Goal: Transaction & Acquisition: Purchase product/service

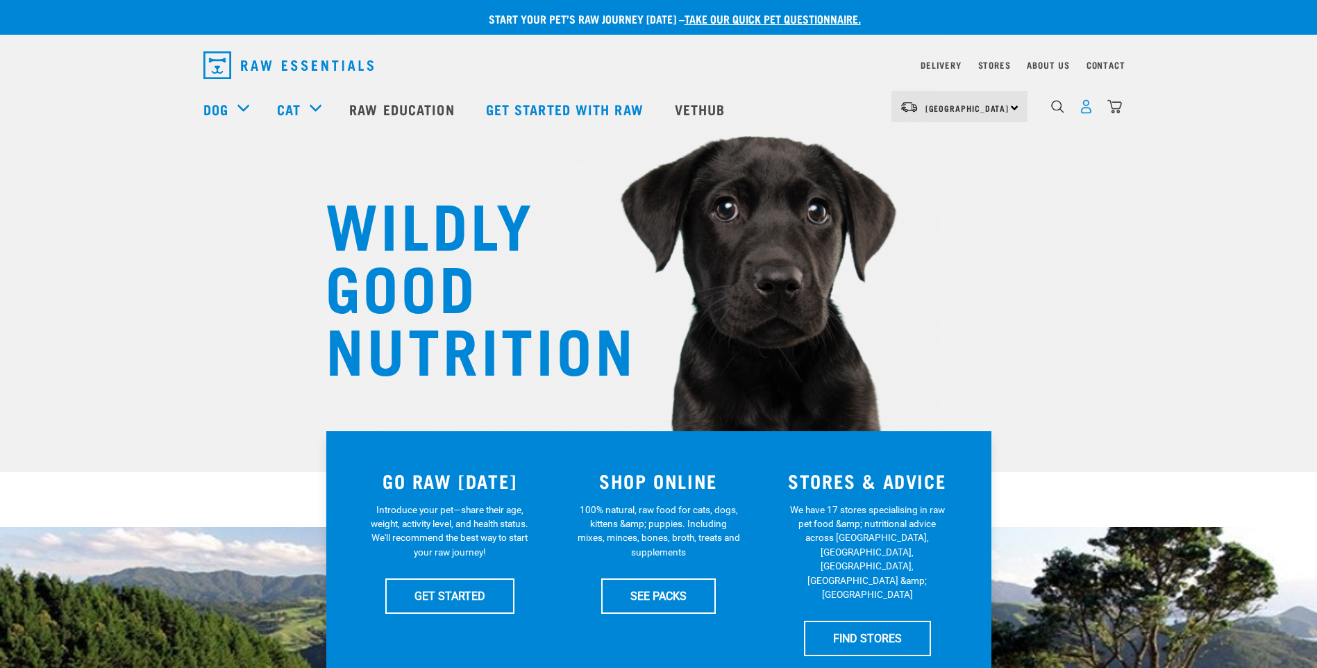
click at [1087, 112] on img "dropdown navigation" at bounding box center [1085, 106] width 15 height 15
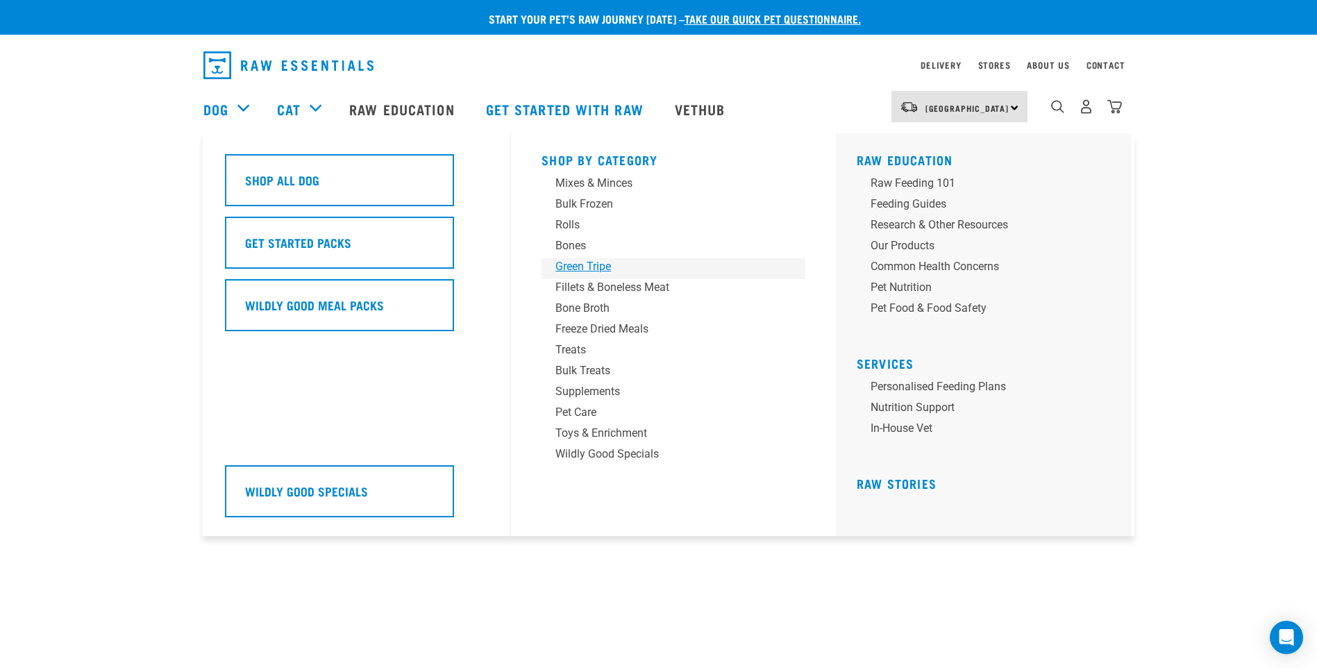
click at [585, 264] on div "Green Tripe" at bounding box center [663, 266] width 217 height 17
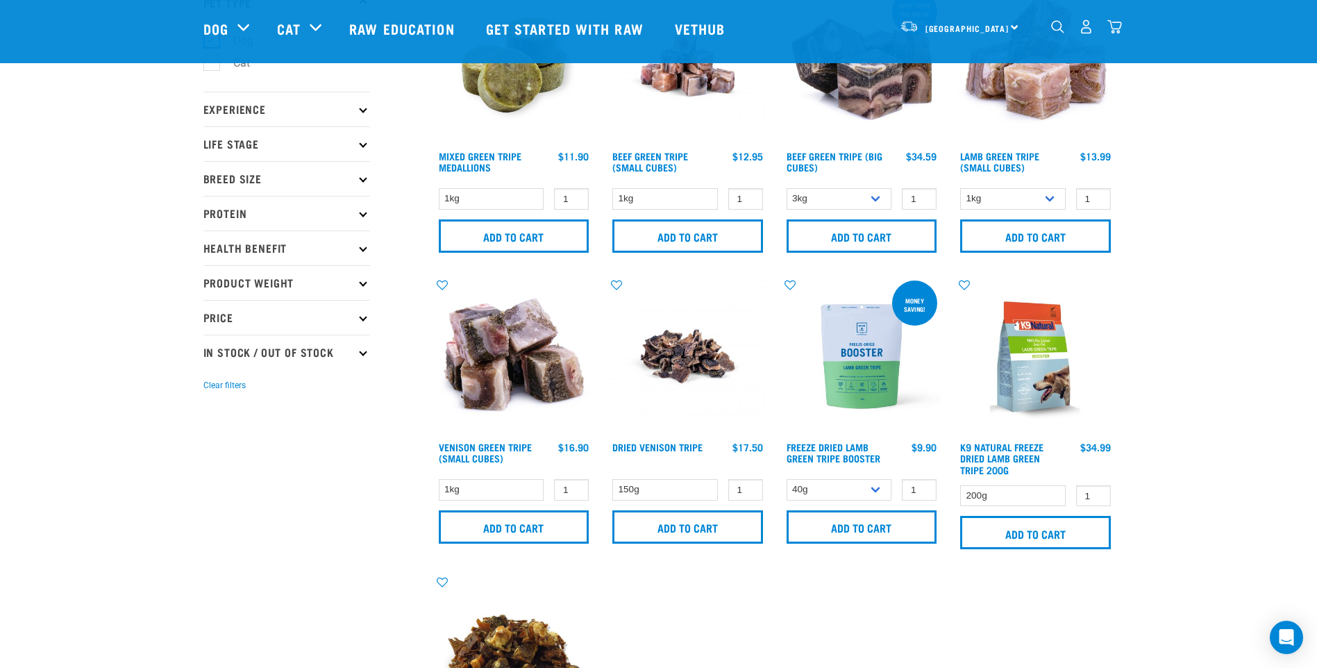
scroll to position [139, 0]
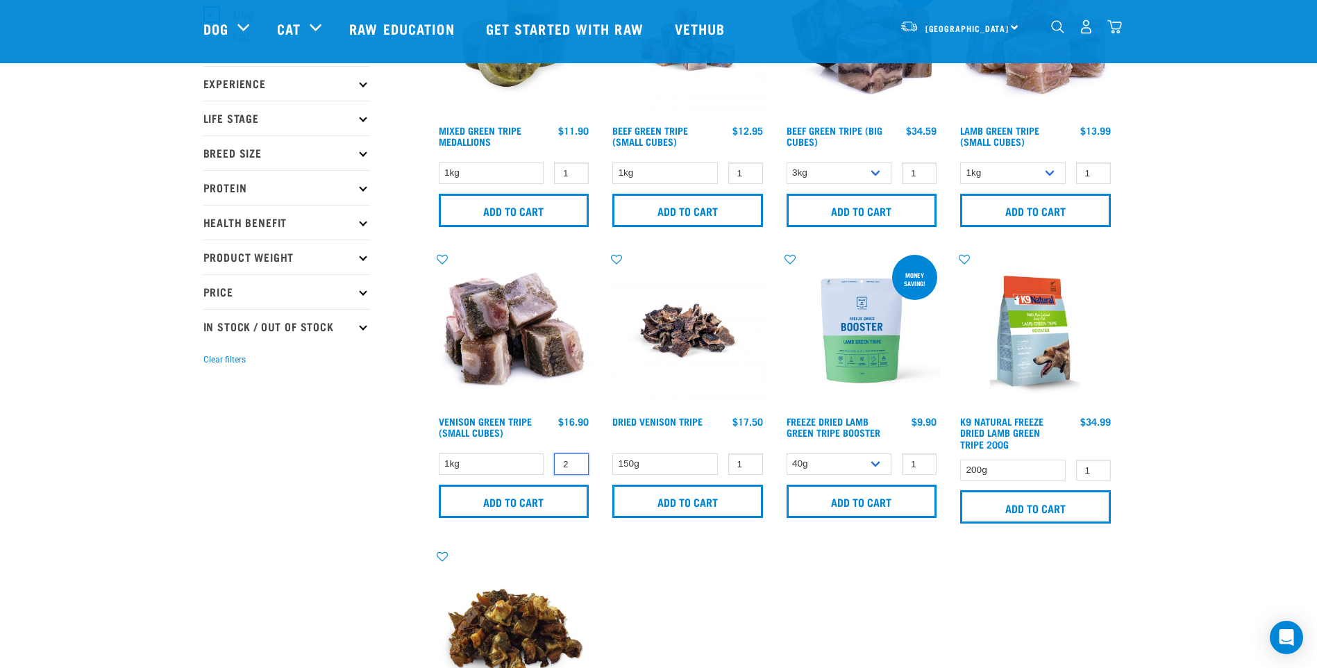
click at [573, 460] on input "2" at bounding box center [571, 464] width 35 height 22
type input "3"
click at [573, 460] on input "3" at bounding box center [571, 464] width 35 height 22
click at [536, 500] on input "Add to cart" at bounding box center [514, 500] width 151 height 33
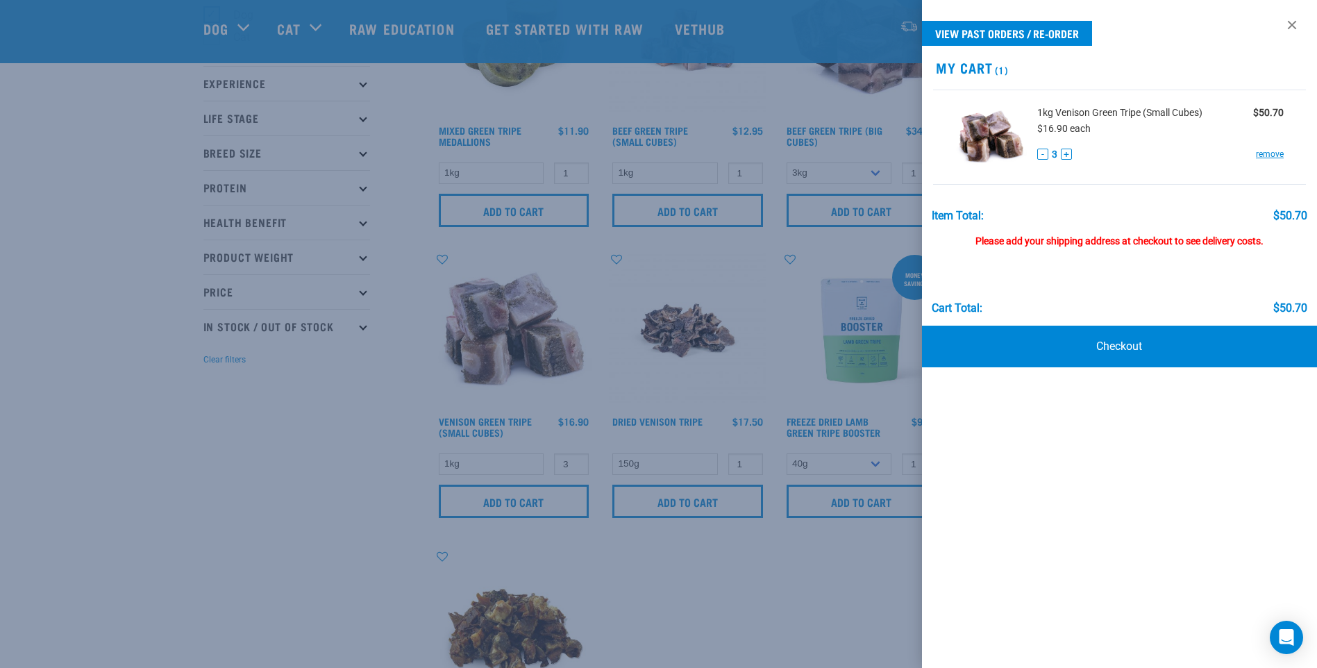
click at [347, 373] on div at bounding box center [658, 334] width 1317 height 668
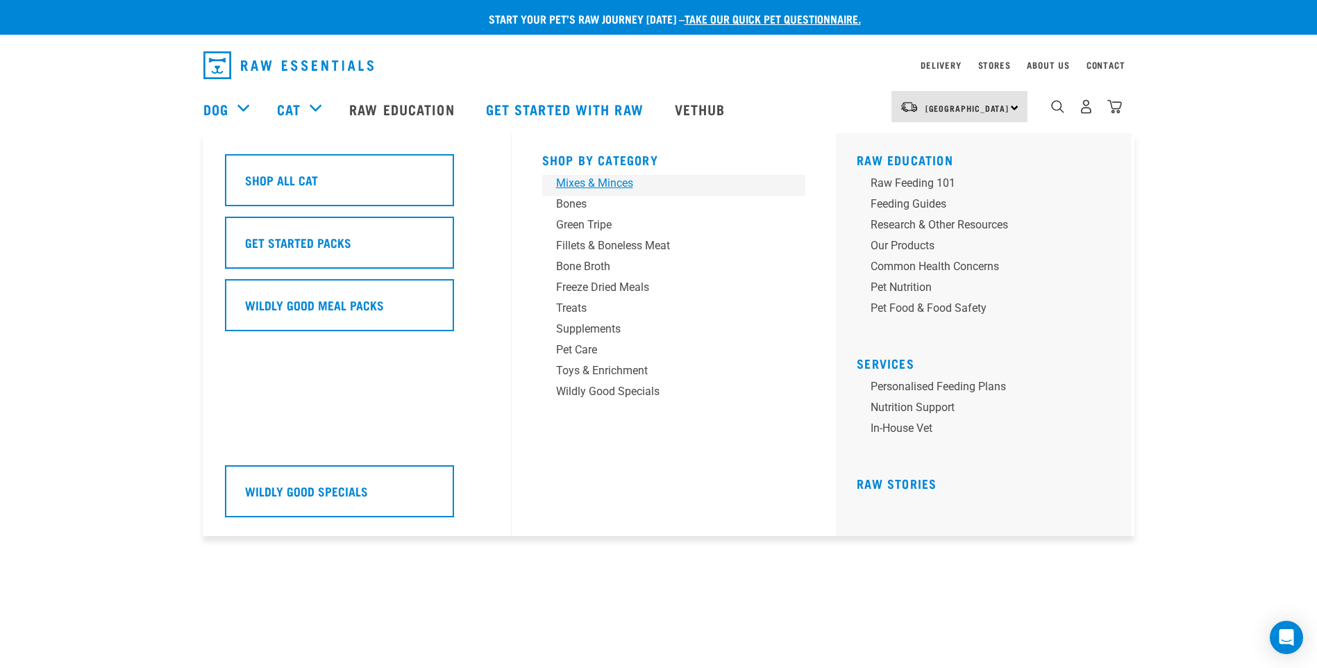
click at [591, 183] on div "Mixes & Minces" at bounding box center [664, 183] width 217 height 17
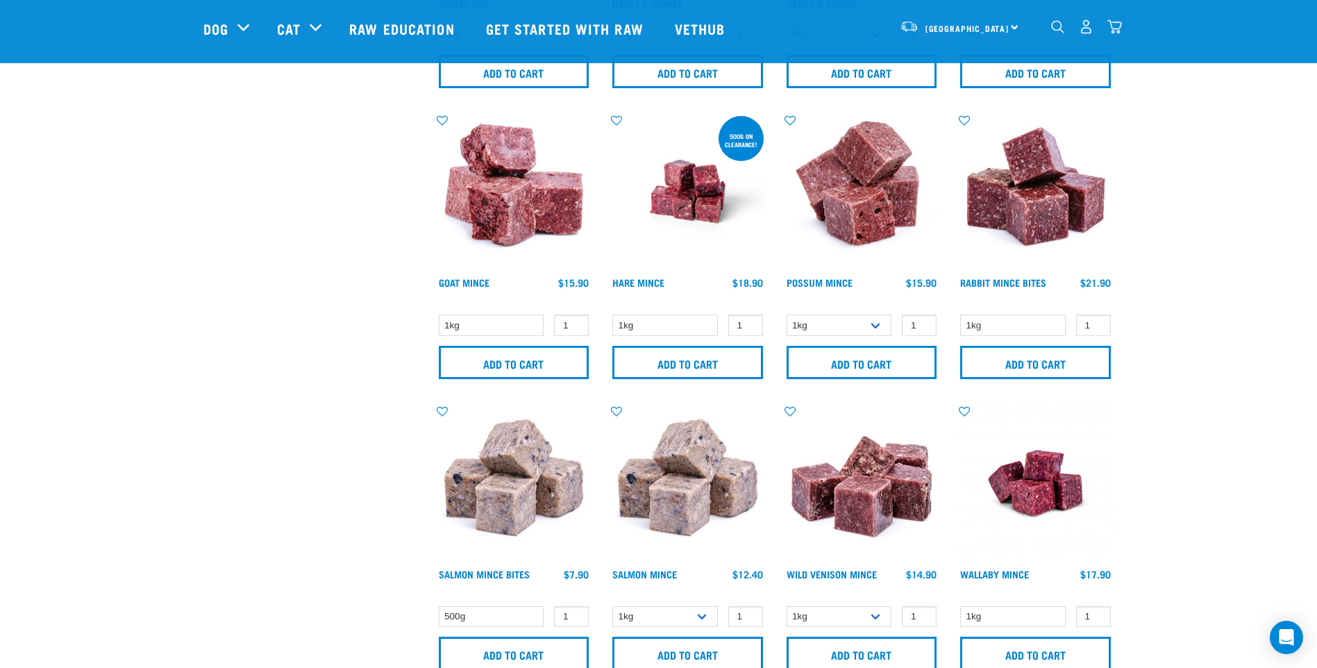
scroll to position [1180, 0]
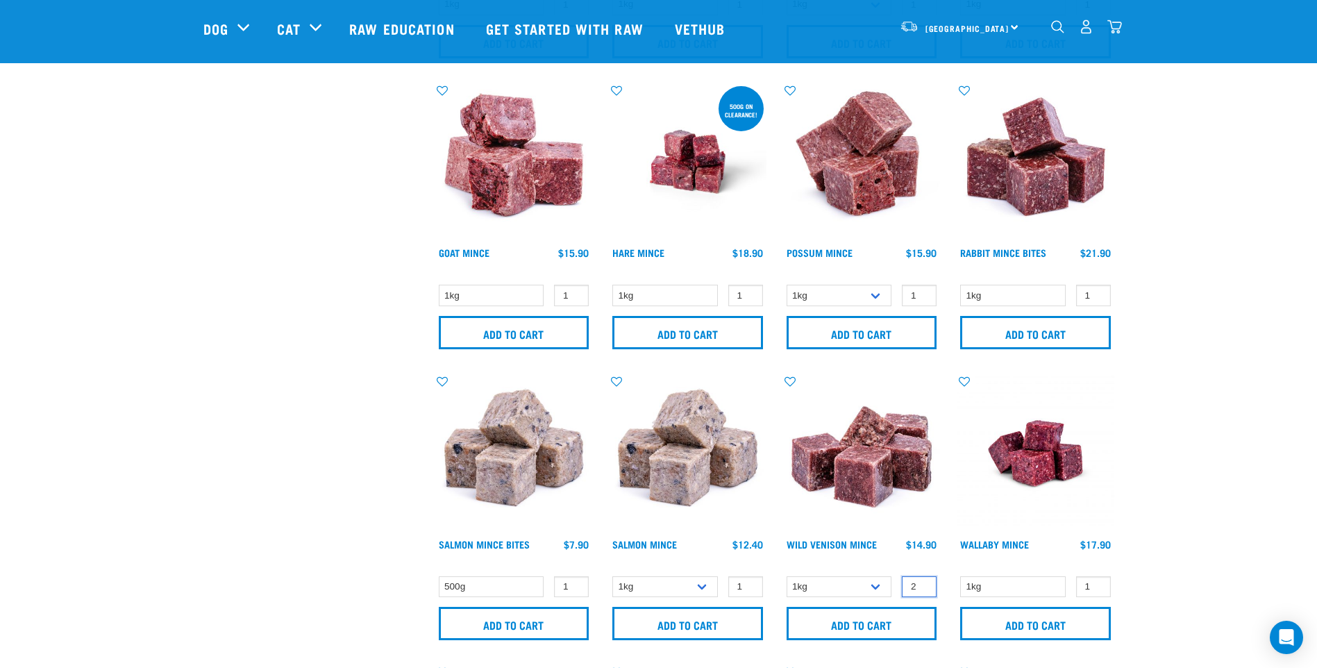
click at [923, 584] on input "2" at bounding box center [919, 587] width 35 height 22
type input "3"
click at [923, 582] on input "3" at bounding box center [919, 587] width 35 height 22
click at [854, 542] on link "Wild Venison Mince" at bounding box center [831, 543] width 90 height 5
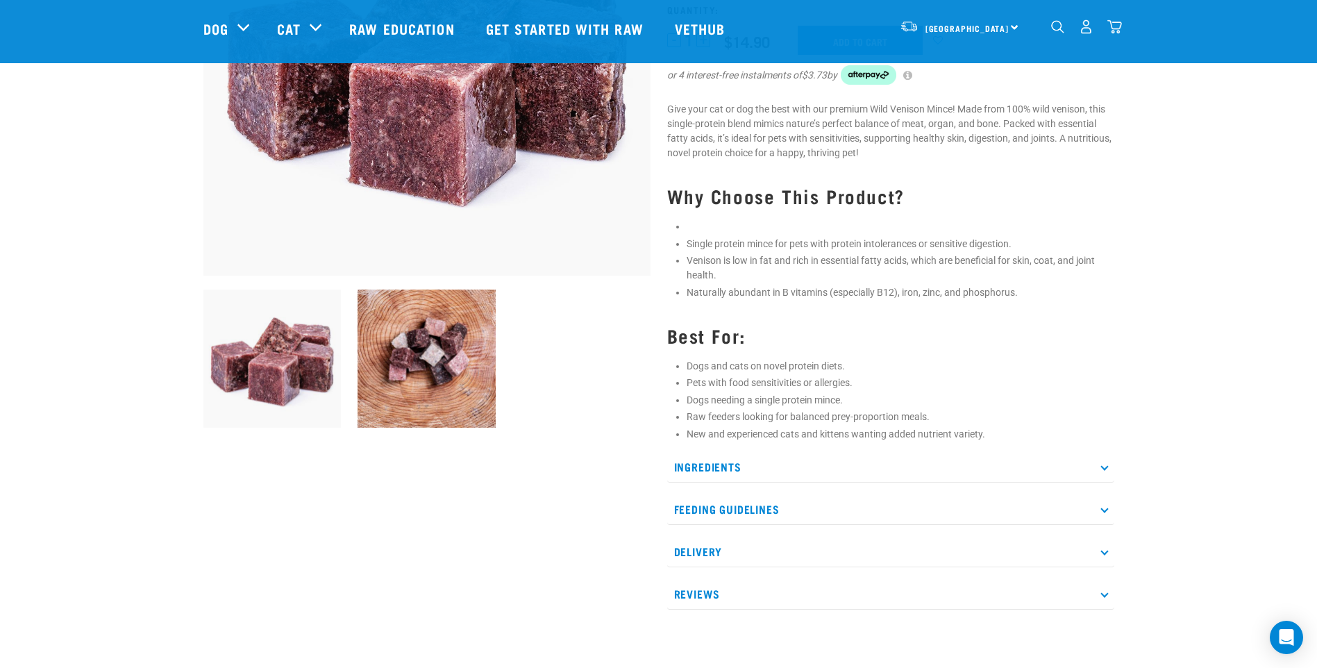
scroll to position [278, 0]
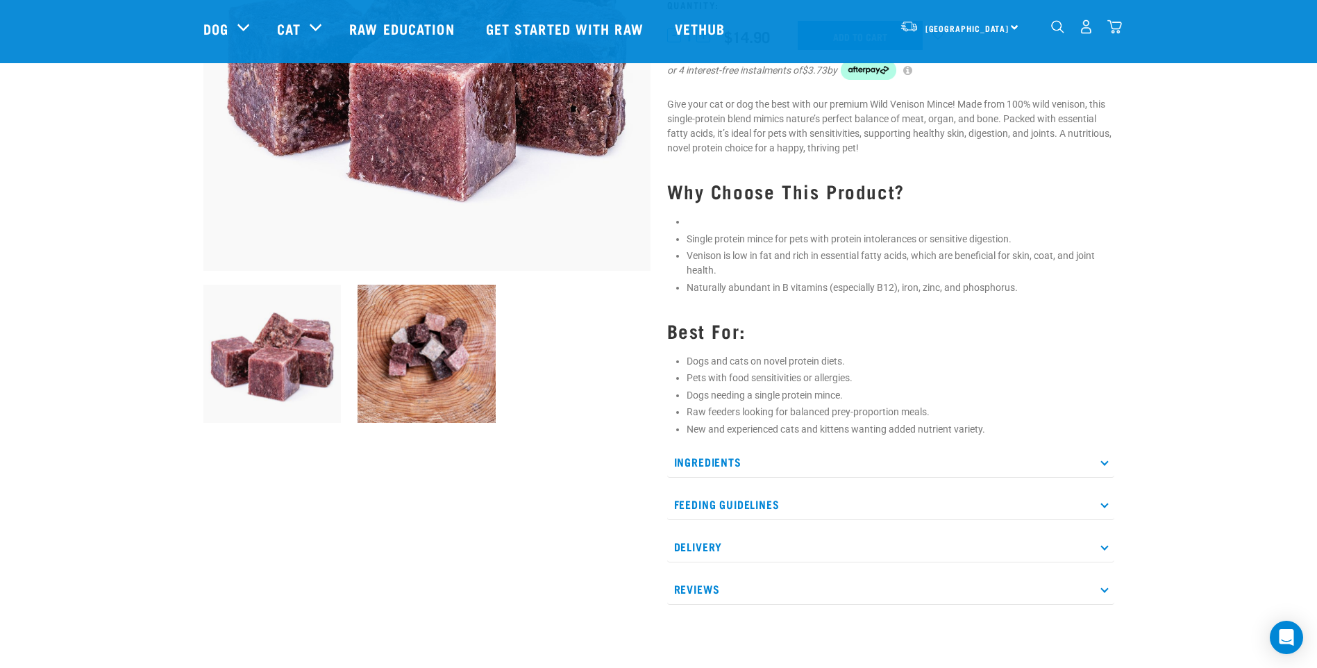
click at [1102, 460] on icon at bounding box center [1104, 461] width 8 height 8
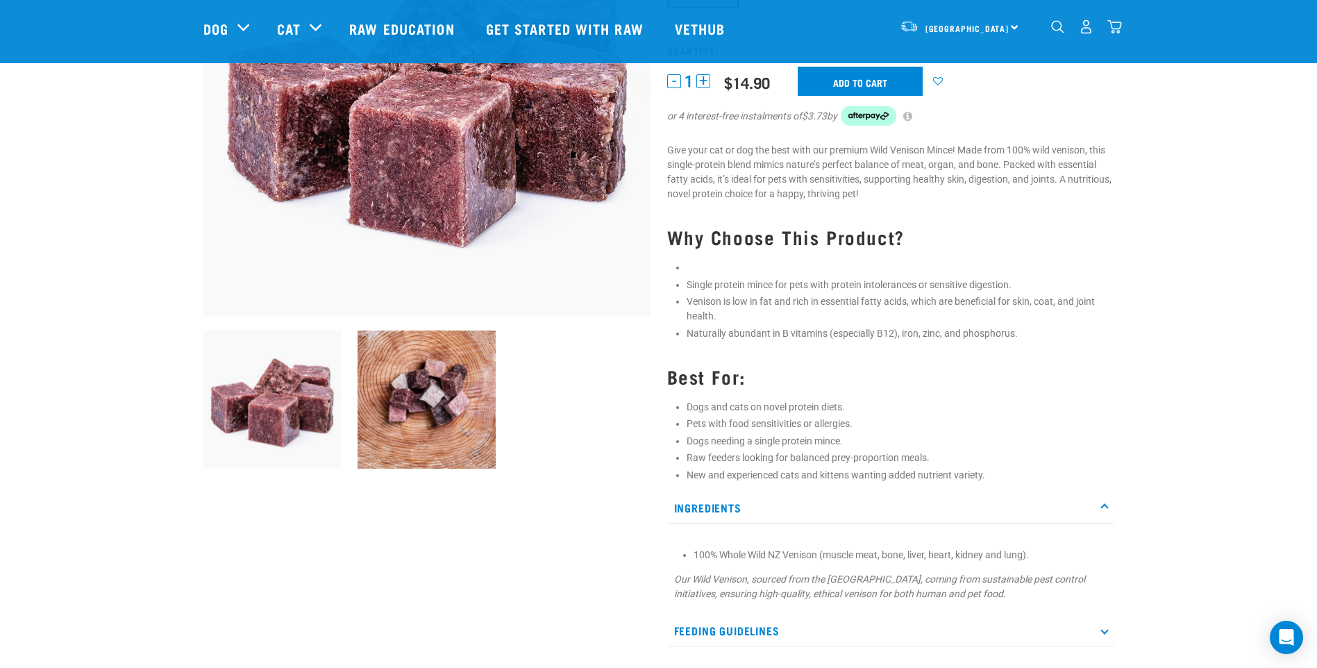
scroll to position [208, 0]
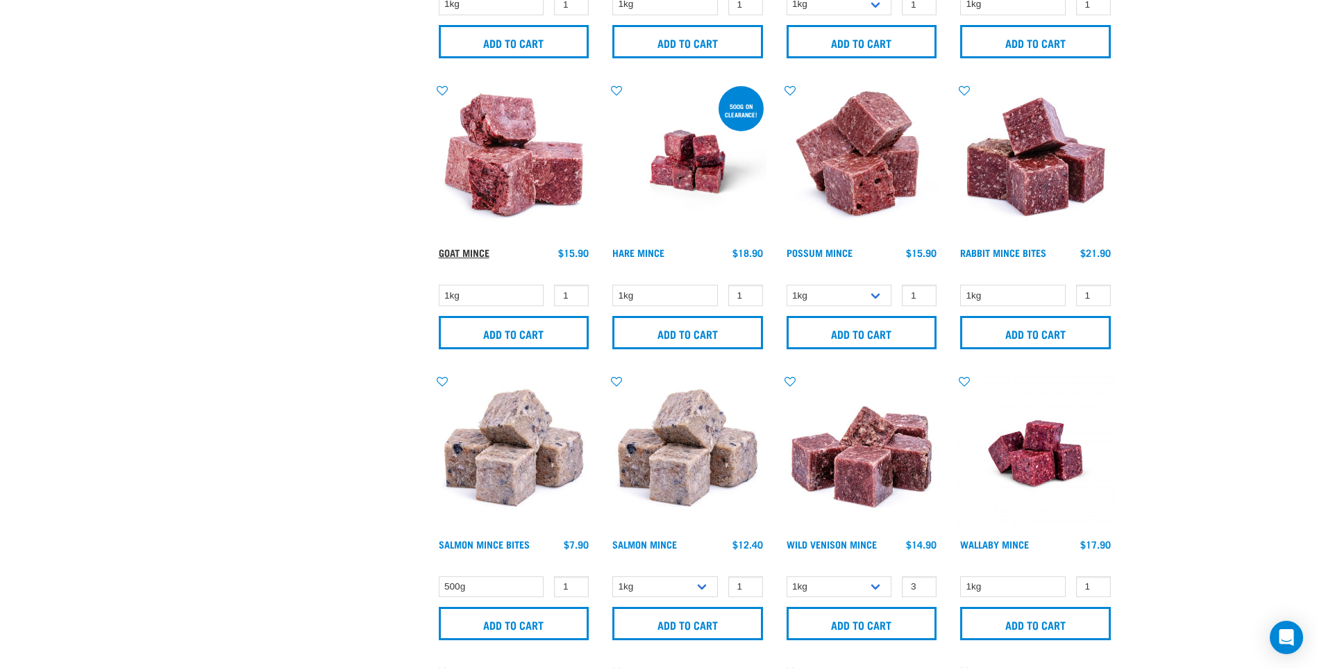
click at [473, 252] on link "Goat Mince" at bounding box center [464, 252] width 51 height 5
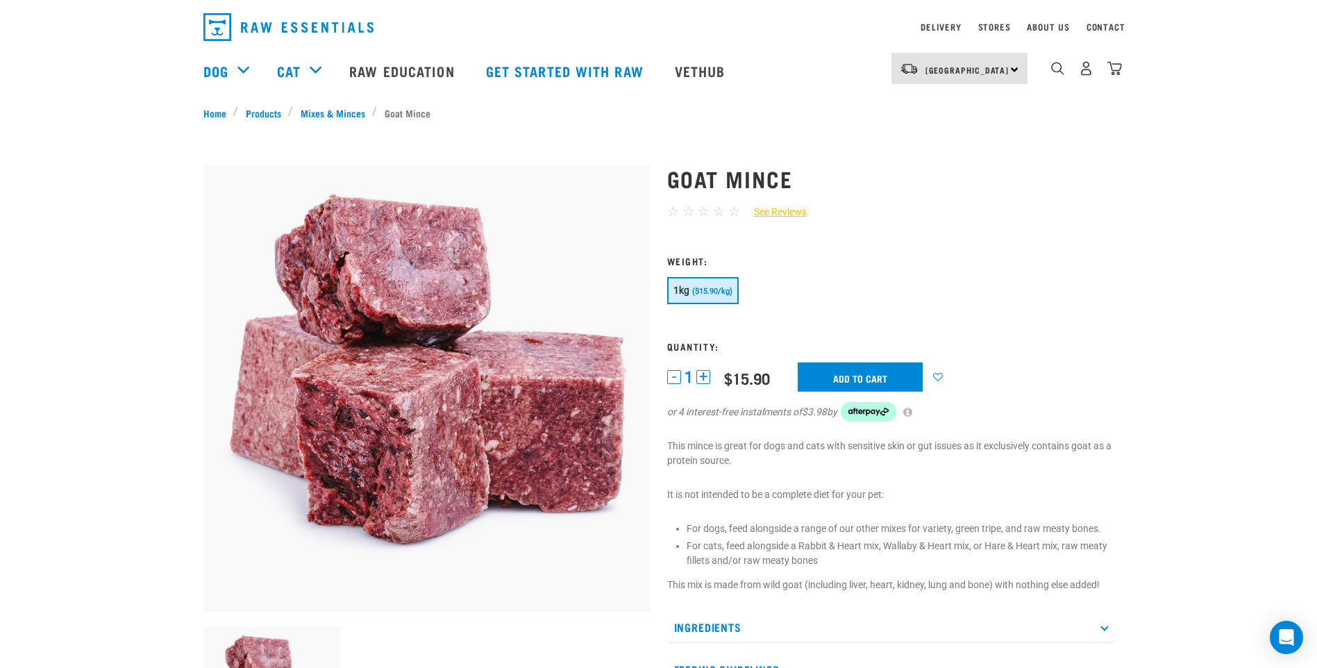
scroll to position [69, 0]
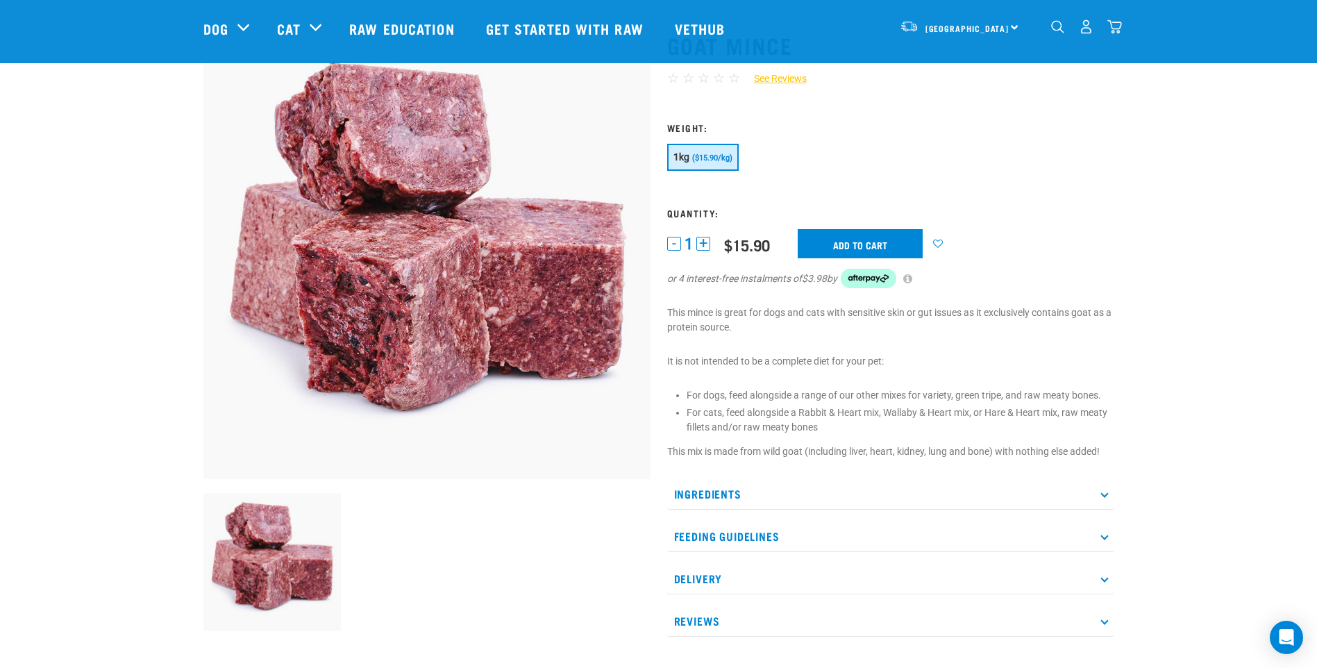
click at [1106, 494] on icon at bounding box center [1104, 493] width 8 height 8
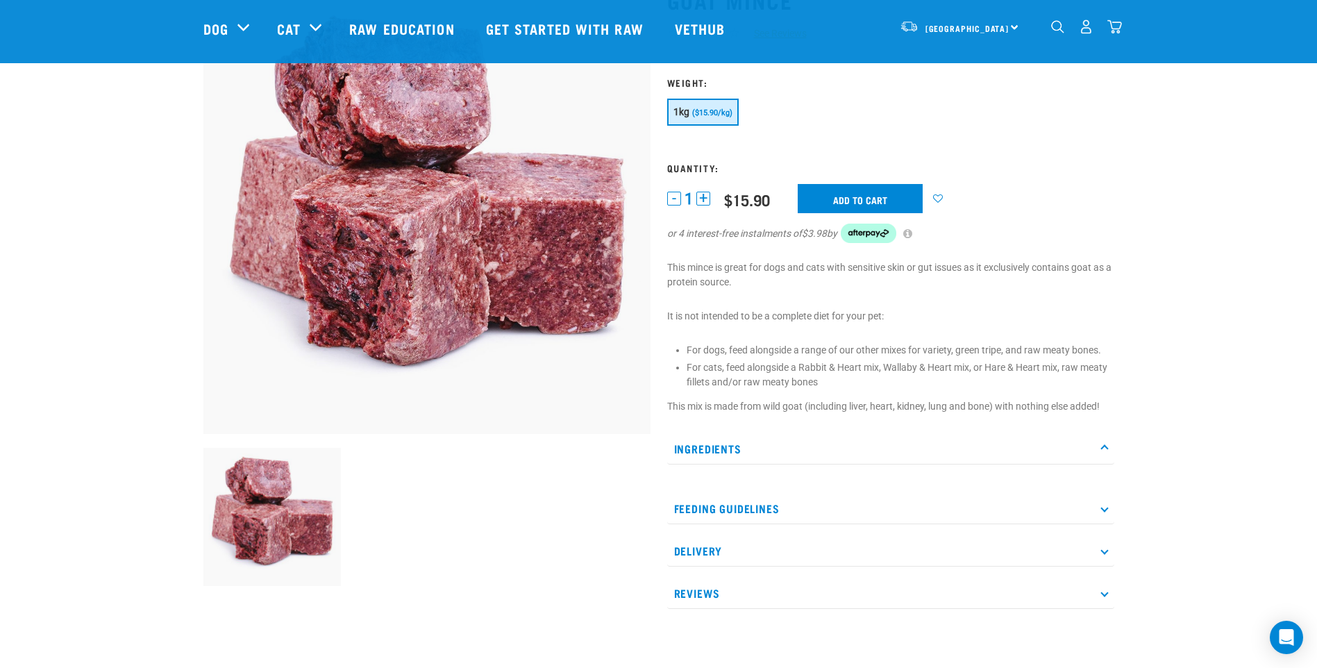
scroll to position [139, 0]
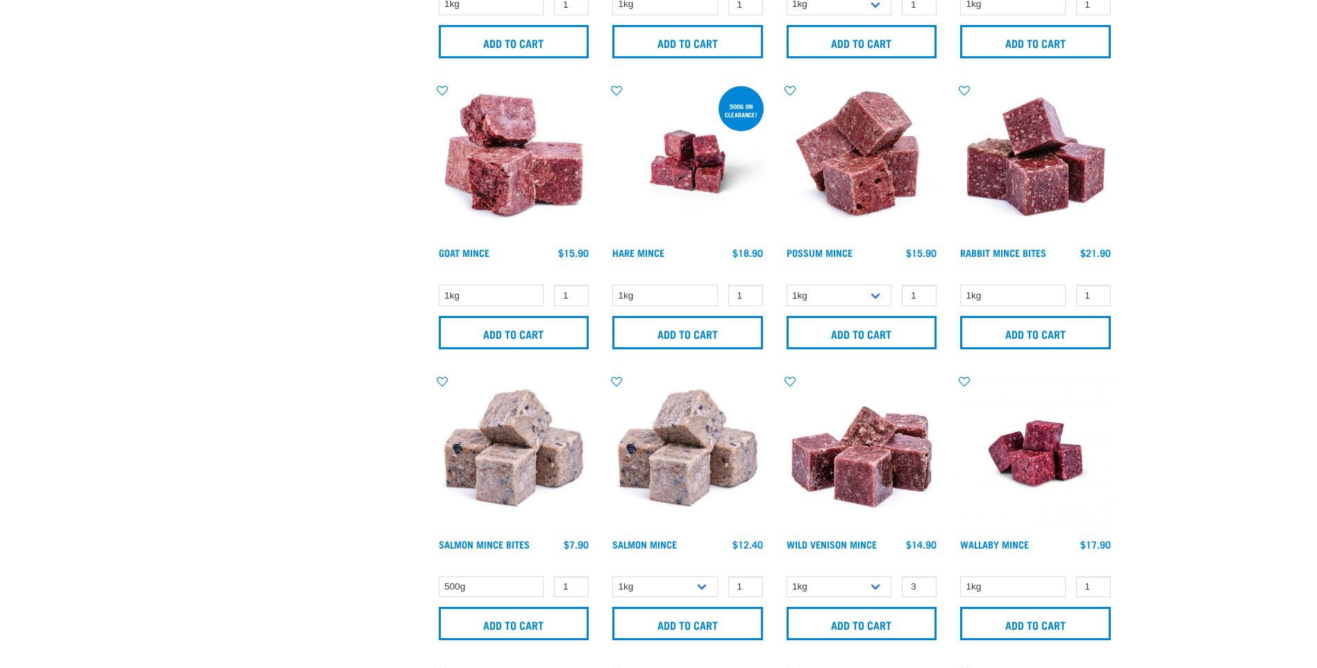
scroll to position [1282, 0]
click at [821, 253] on link "Possum Mince" at bounding box center [819, 252] width 66 height 5
click at [864, 620] on input "Add to cart" at bounding box center [861, 623] width 151 height 33
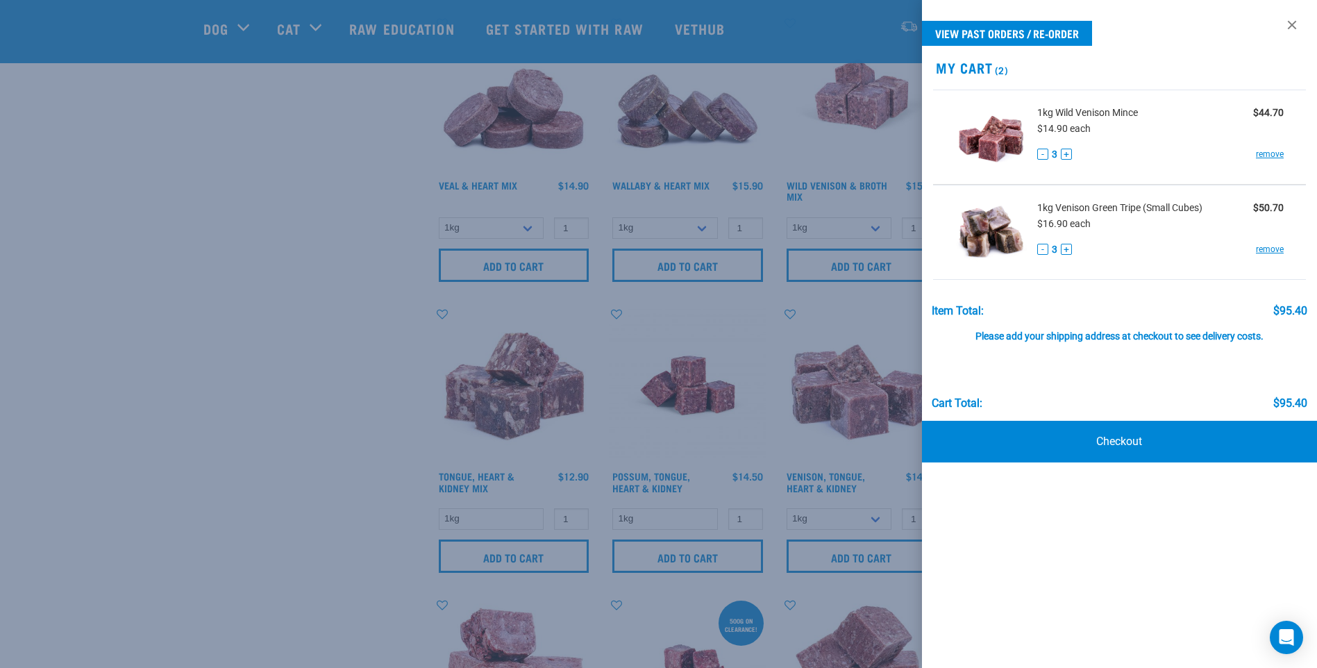
scroll to position [657, 0]
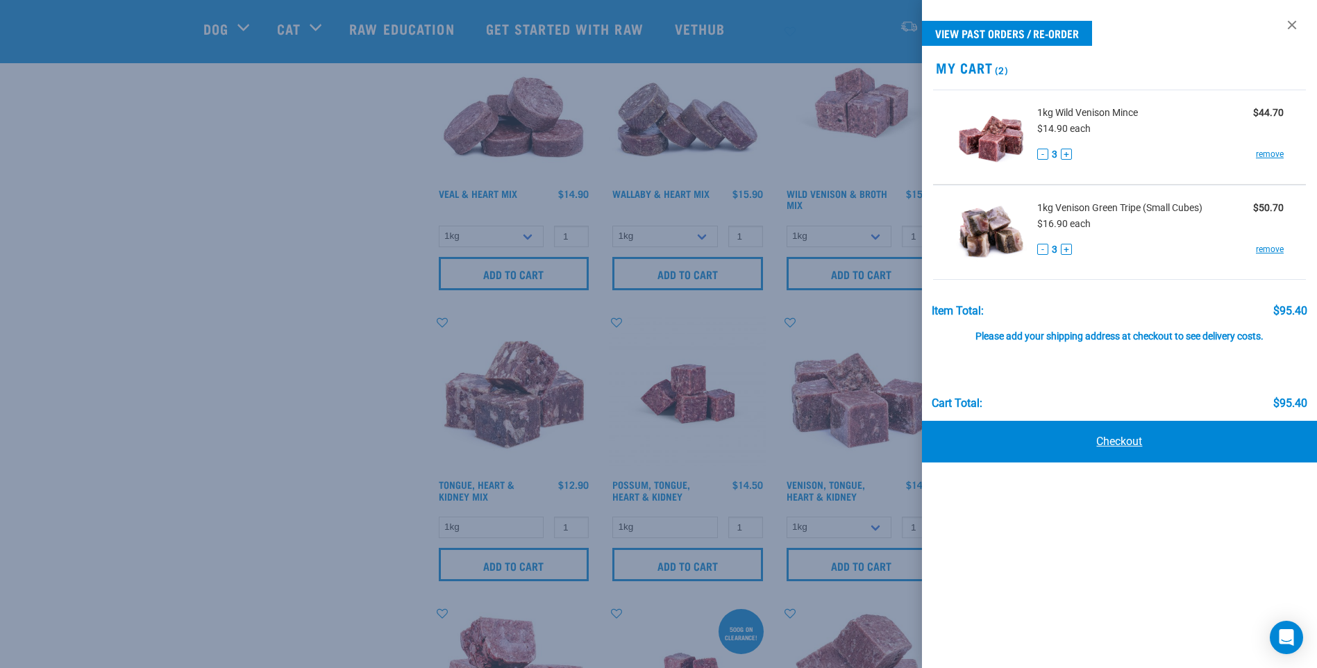
click at [1114, 444] on link "Checkout" at bounding box center [1119, 442] width 395 height 42
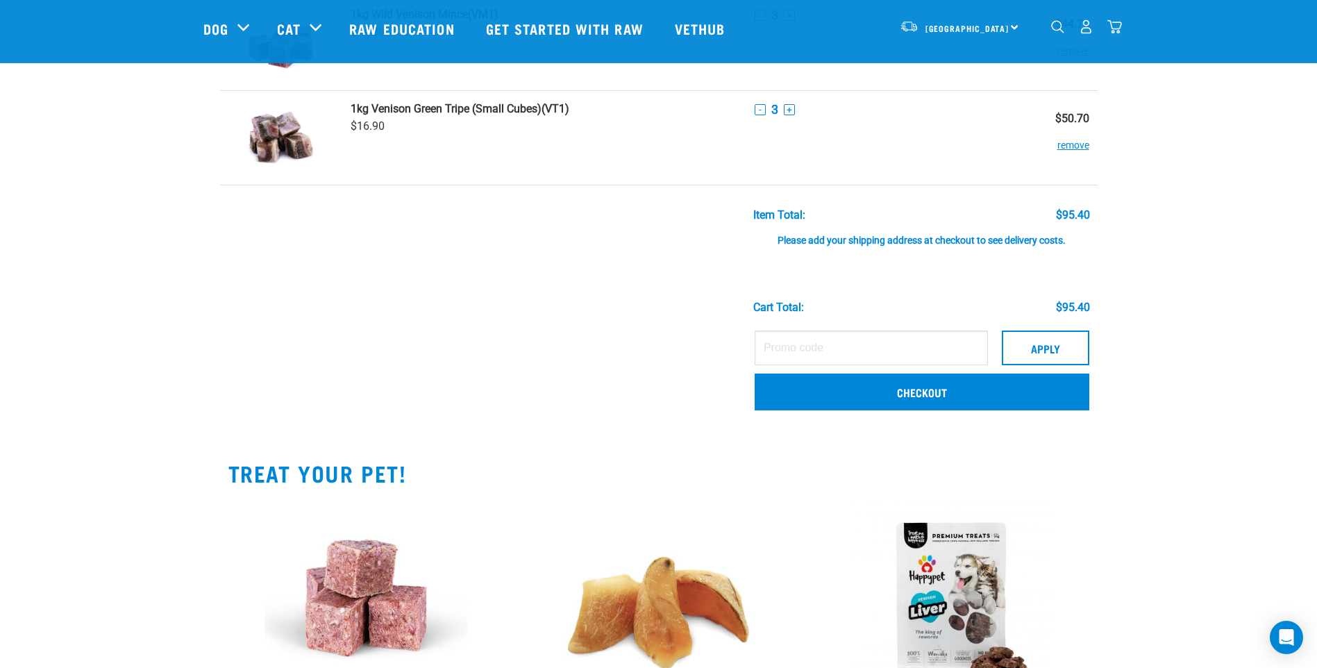
scroll to position [139, 0]
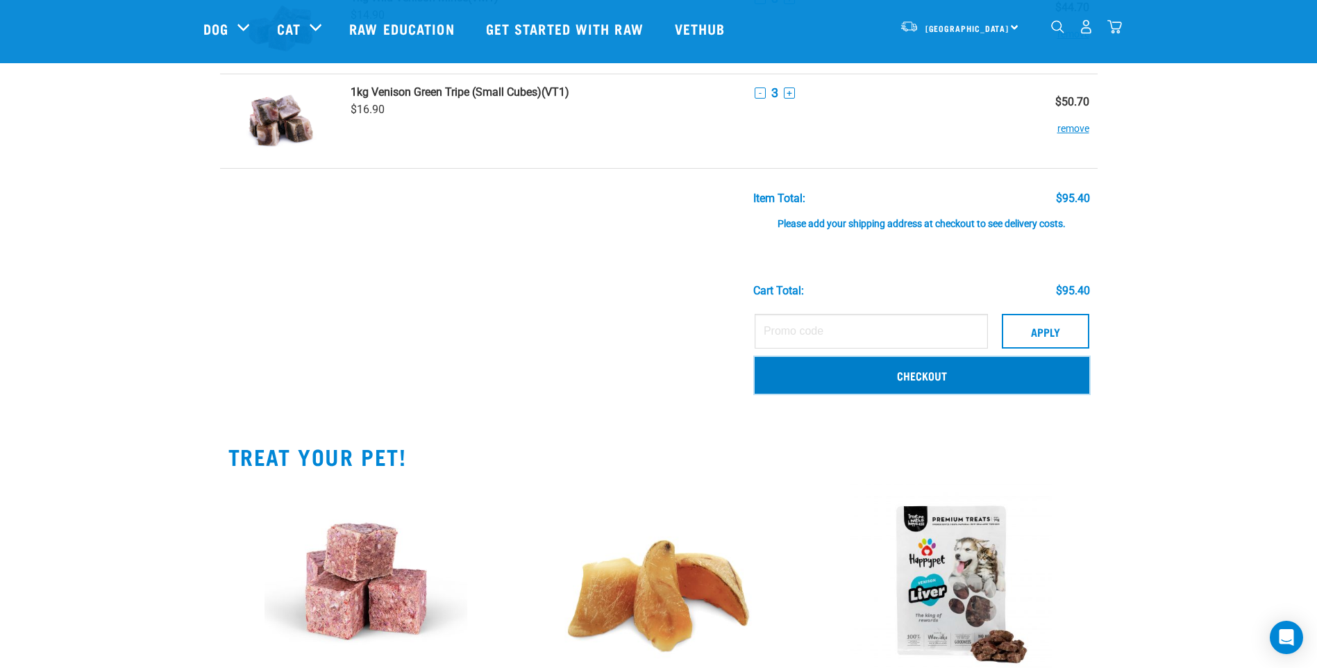
click at [939, 377] on link "Checkout" at bounding box center [921, 375] width 335 height 36
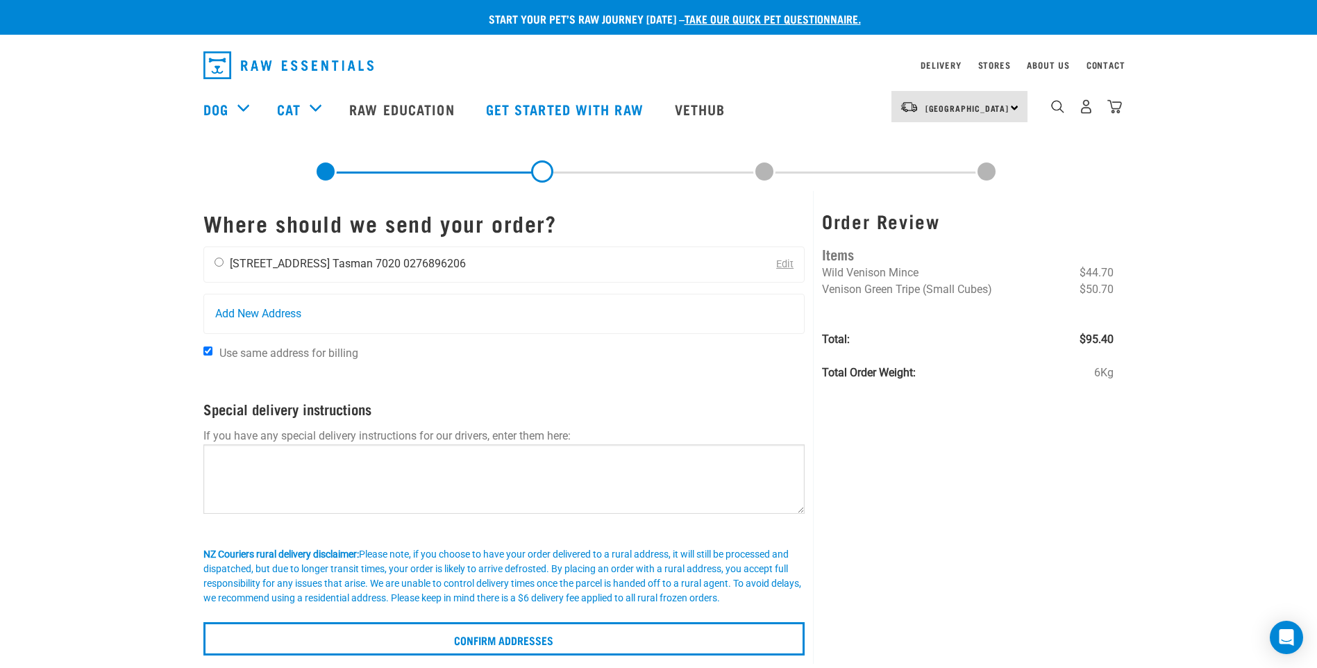
click at [221, 261] on input "radio" at bounding box center [218, 261] width 9 height 9
radio input "true"
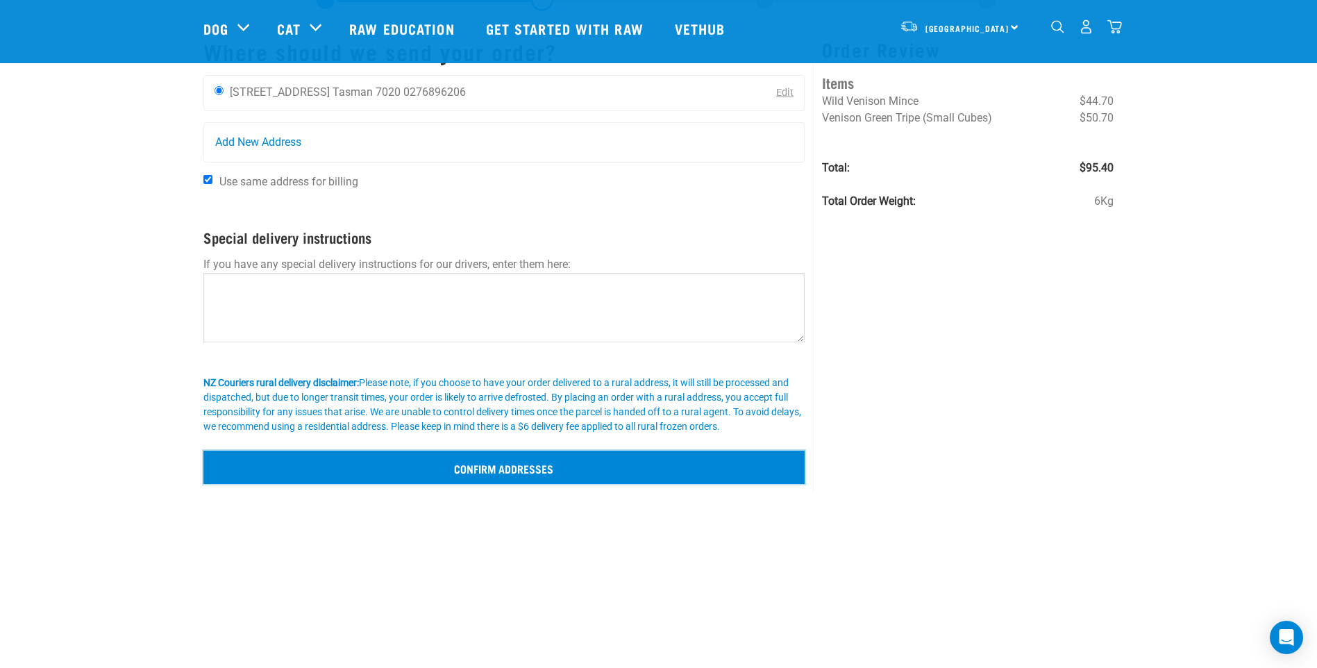
click at [504, 466] on input "Confirm addresses" at bounding box center [504, 466] width 602 height 33
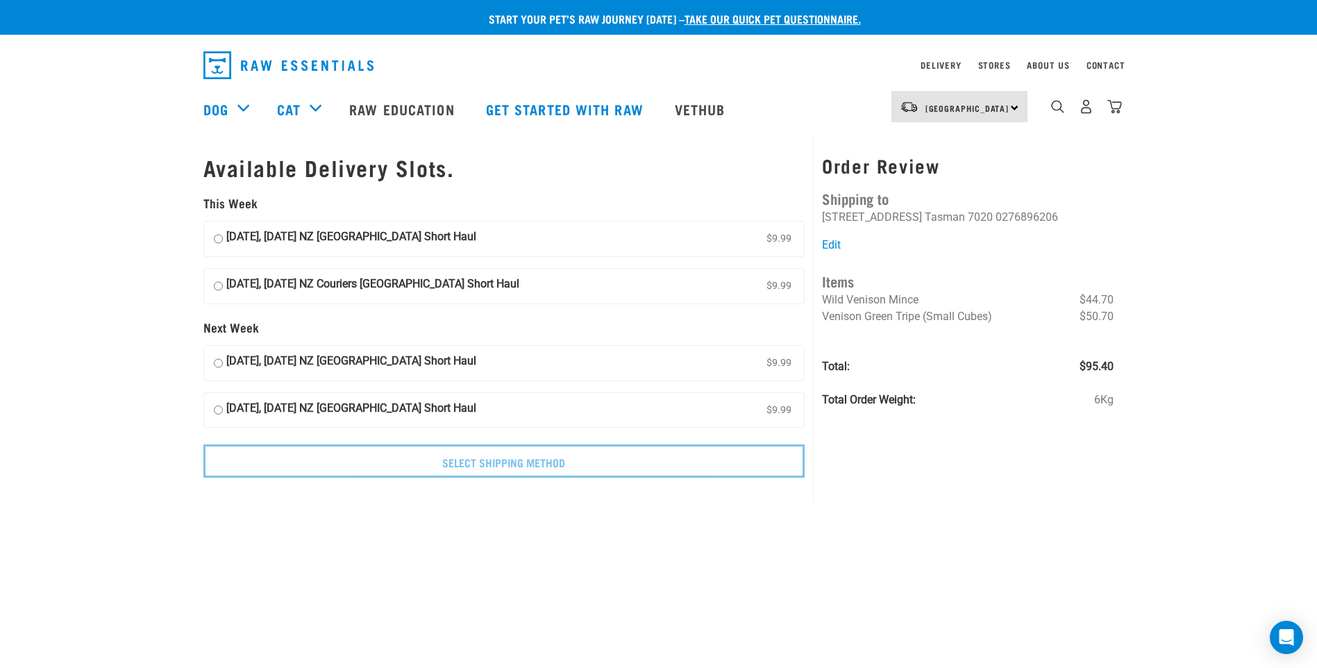
click at [219, 284] on input "[DATE], [DATE] NZ Couriers [GEOGRAPHIC_DATA] Short Haul $9.99" at bounding box center [218, 286] width 9 height 21
radio input "true"
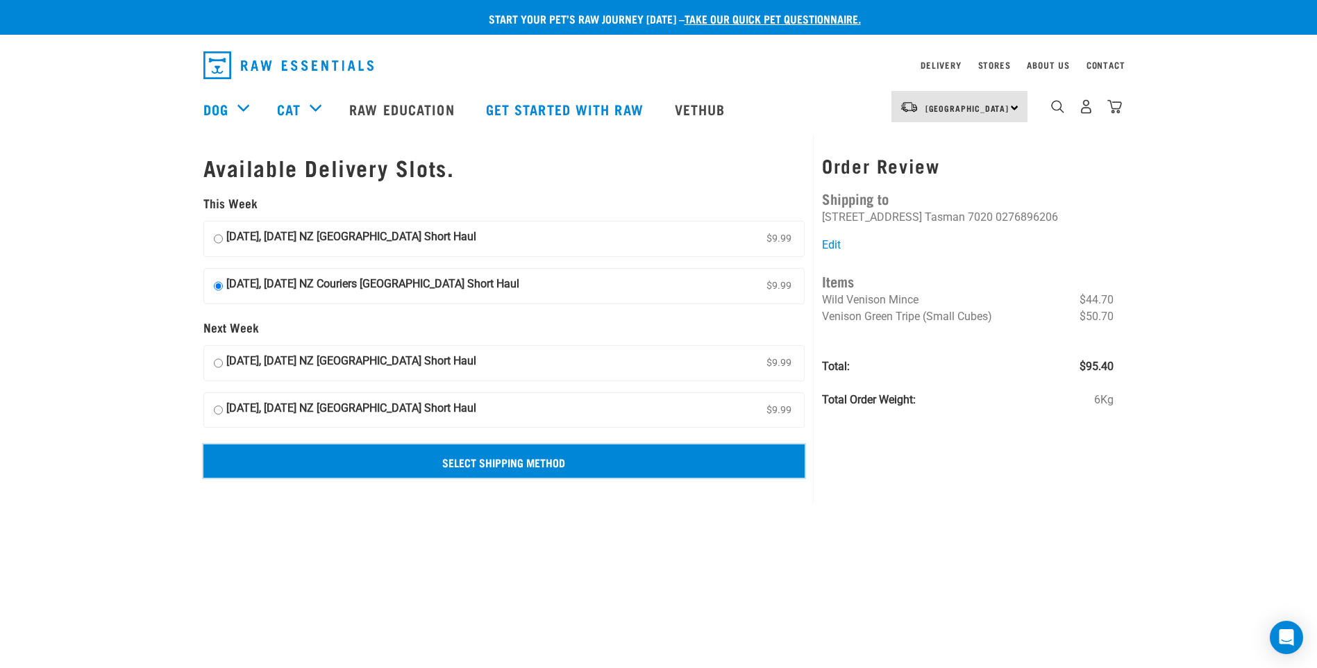
click at [572, 462] on input "Select Shipping Method" at bounding box center [504, 460] width 602 height 33
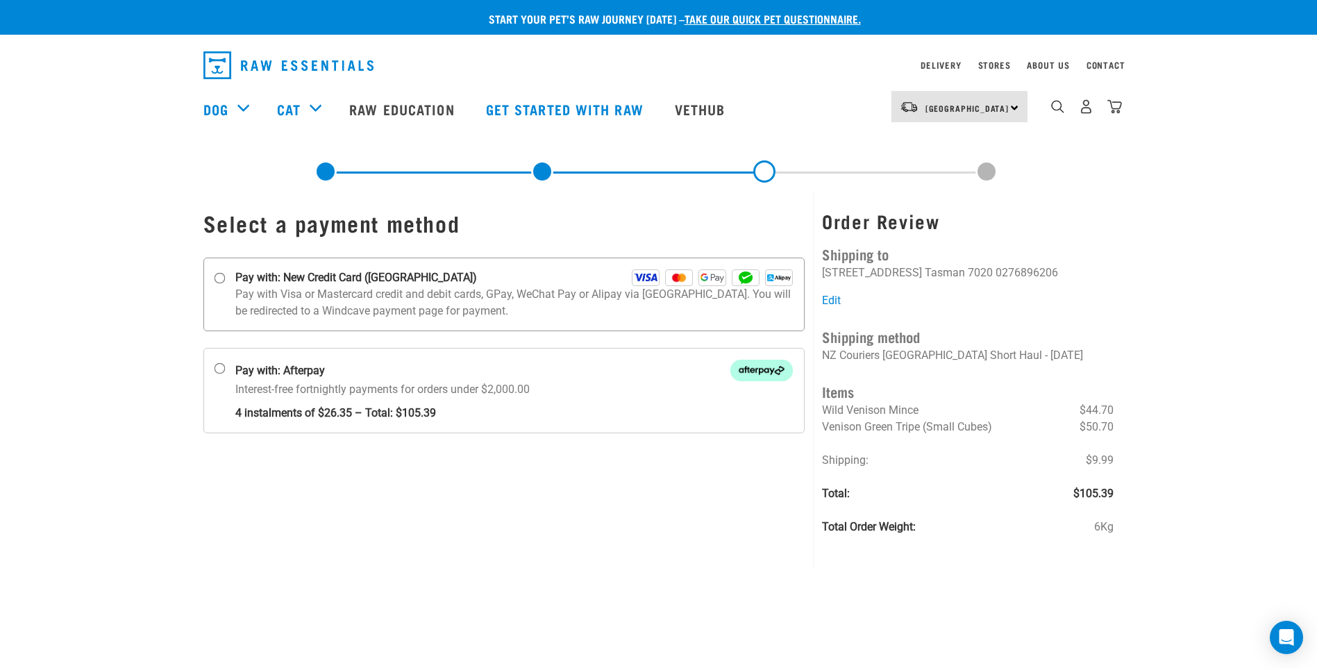
click at [221, 277] on input "Pay with: New Credit Card (Windcave)" at bounding box center [219, 278] width 11 height 11
radio input "true"
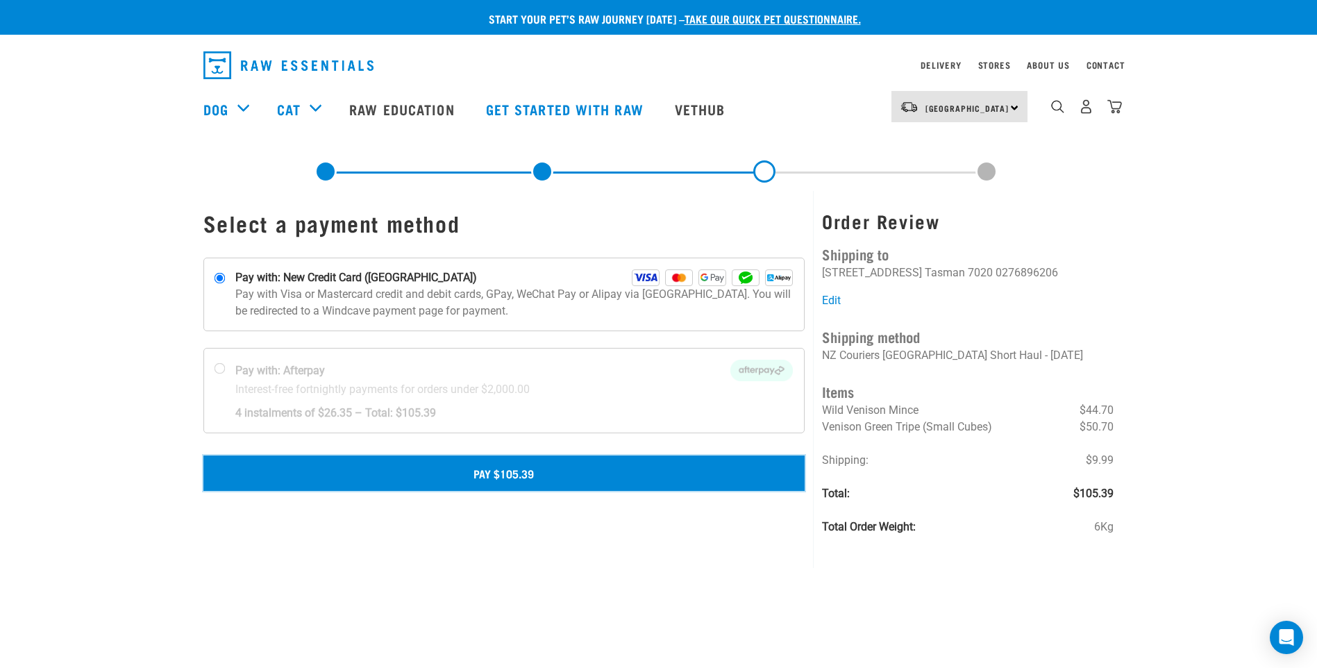
click at [552, 482] on button "Pay $105.39" at bounding box center [504, 472] width 602 height 35
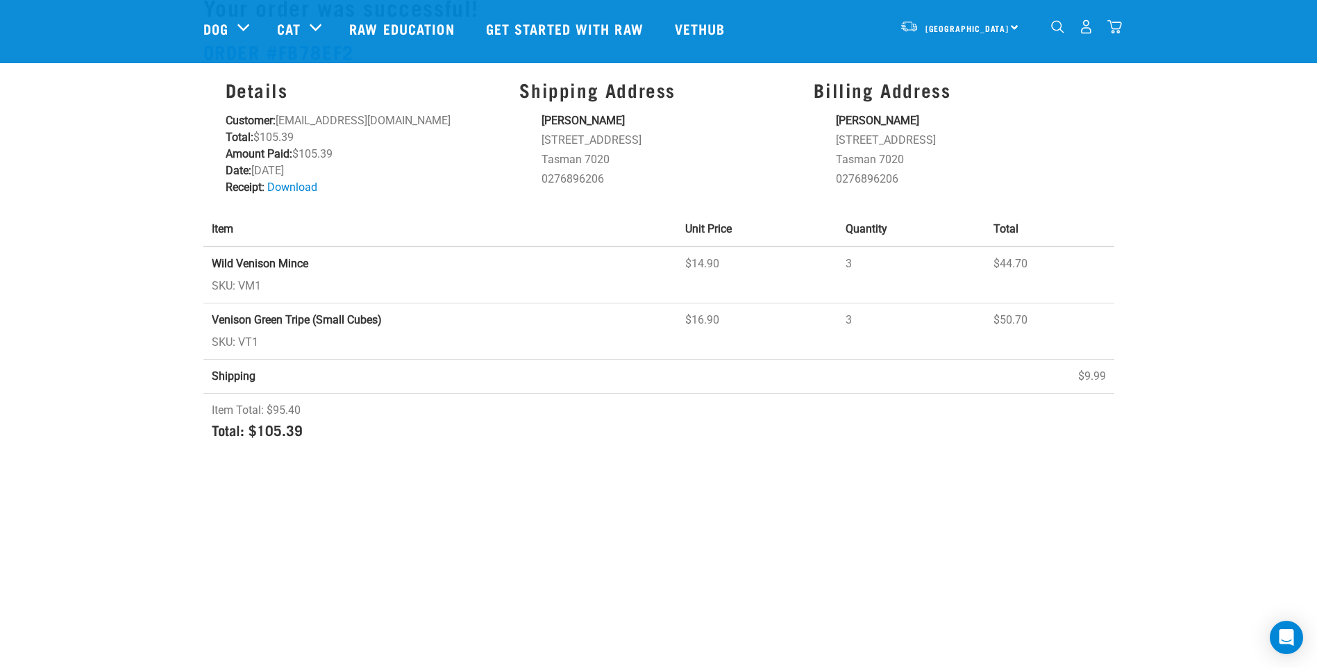
scroll to position [139, 0]
